Goal: Task Accomplishment & Management: Check status

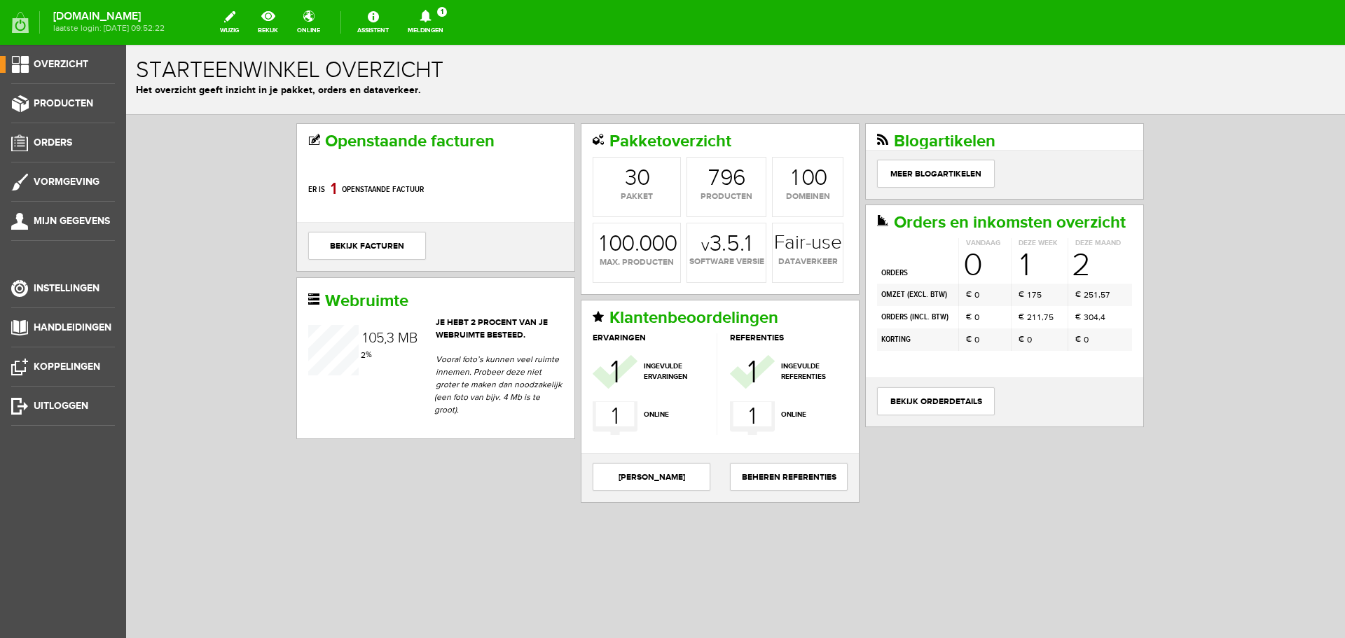
click at [444, 20] on icon at bounding box center [426, 16] width 36 height 13
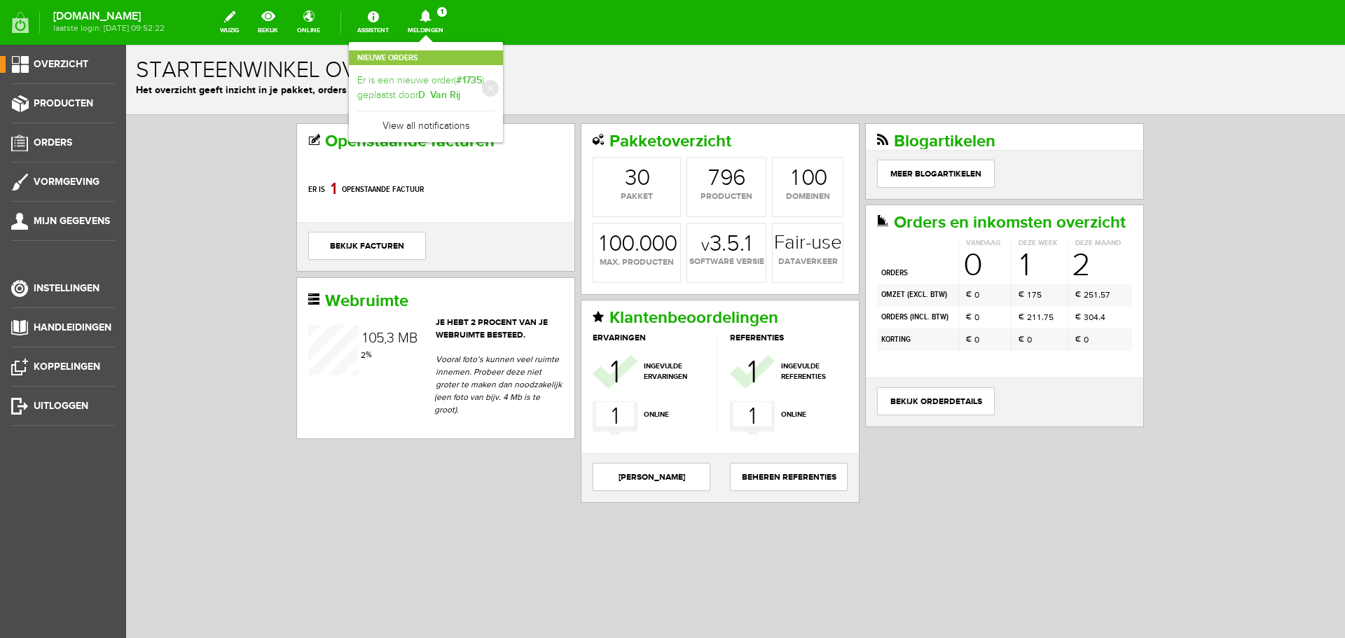
click at [454, 89] on link "Er is een nieuwe order( #1735 ) geplaatst door D. Van Rij" at bounding box center [425, 88] width 137 height 29
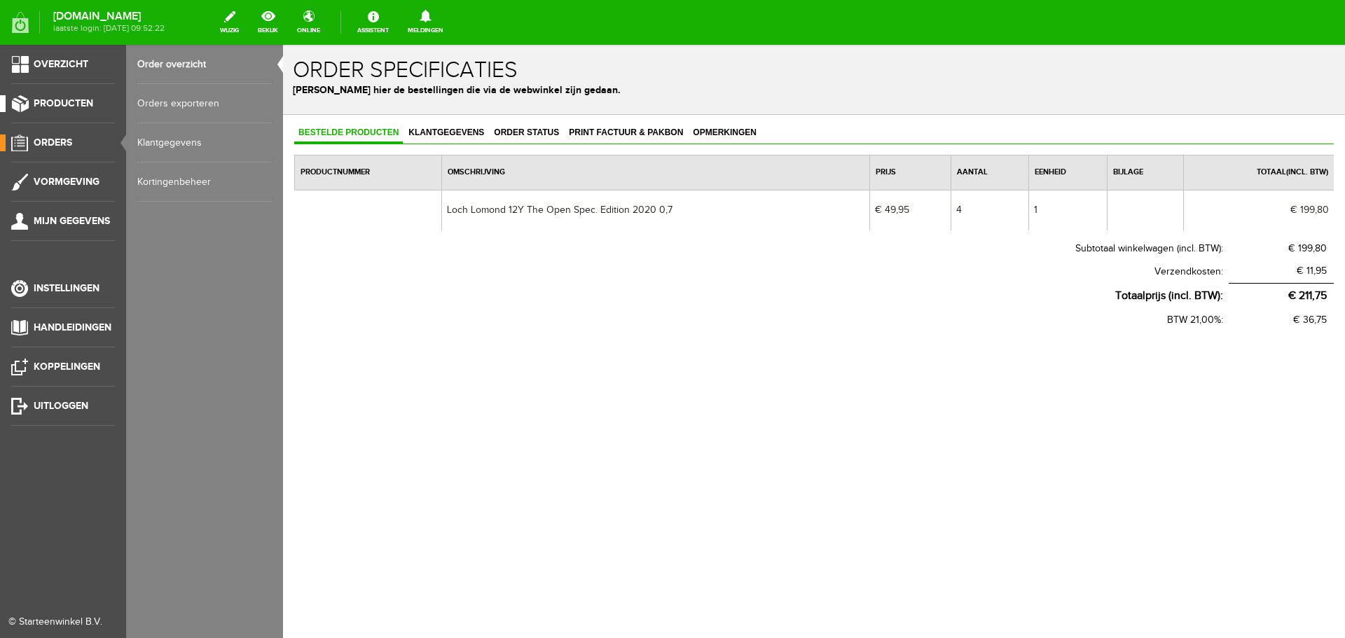
click at [70, 102] on span "Producten" at bounding box center [64, 103] width 60 height 12
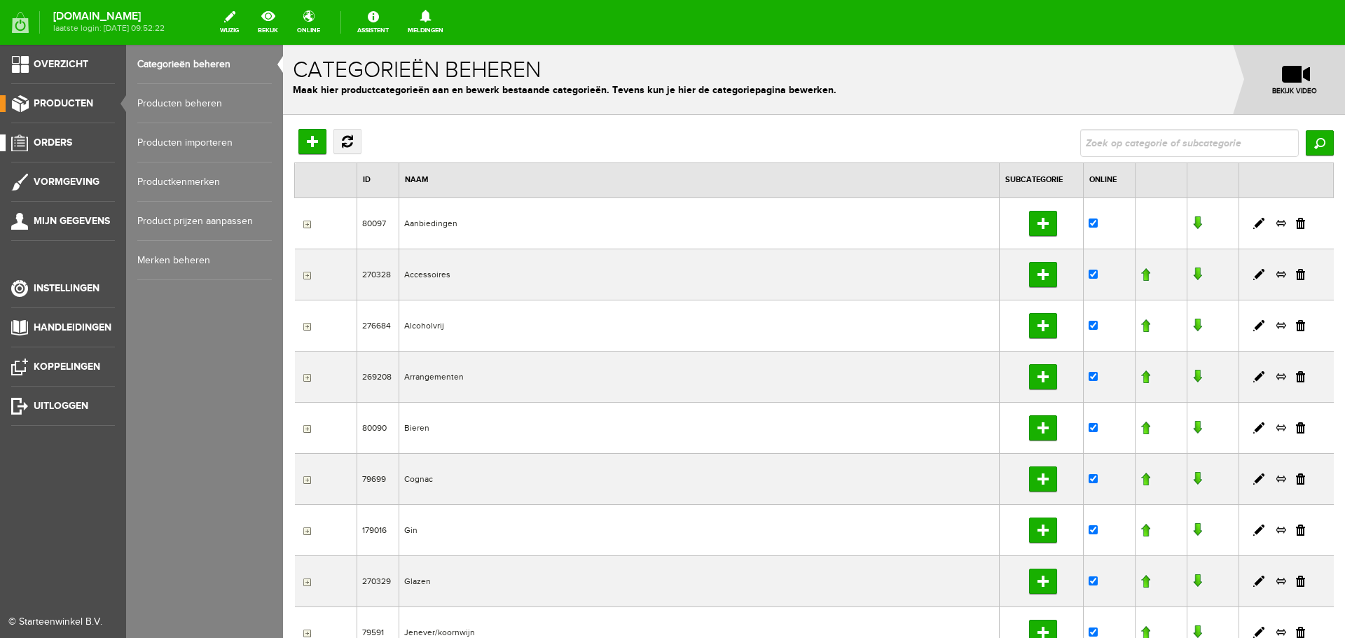
click at [53, 141] on span "Orders" at bounding box center [53, 143] width 39 height 12
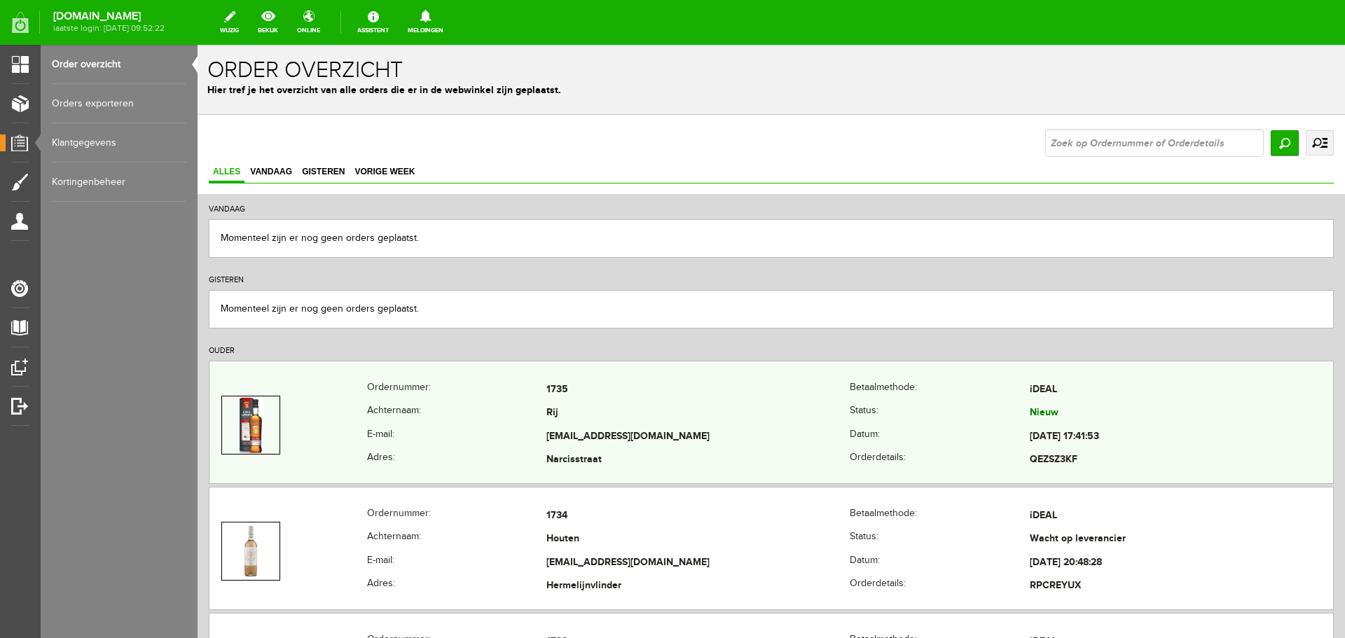
click at [687, 424] on td "Rij" at bounding box center [698, 414] width 303 height 24
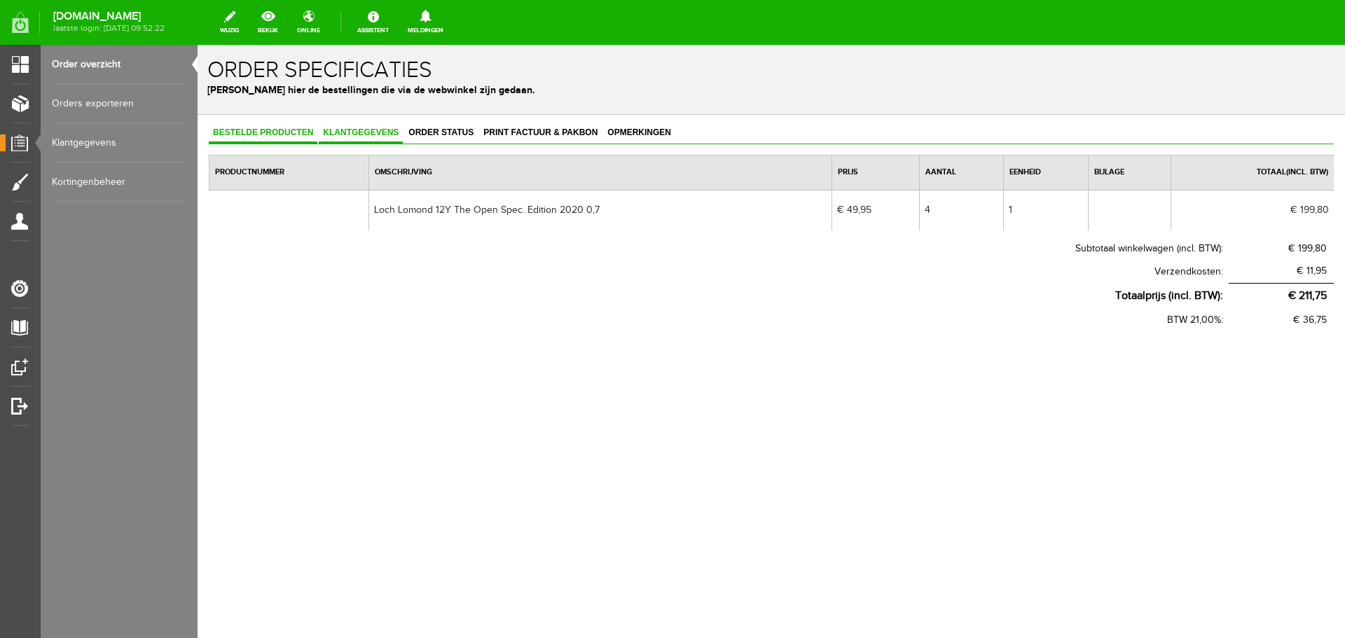
click at [359, 134] on span "Klantgegevens" at bounding box center [361, 133] width 84 height 10
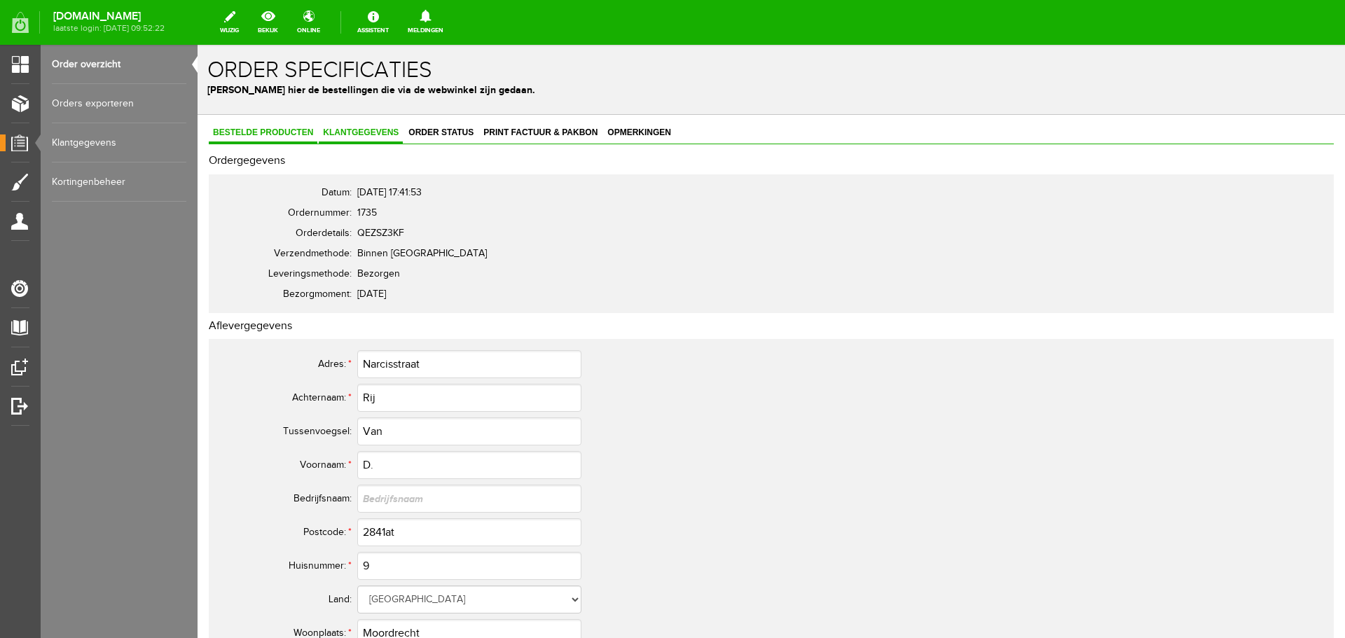
click at [230, 141] on link "Bestelde producten" at bounding box center [263, 133] width 109 height 20
